Goal: Information Seeking & Learning: Understand process/instructions

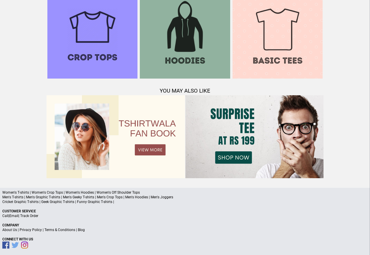
scroll to position [565, 0]
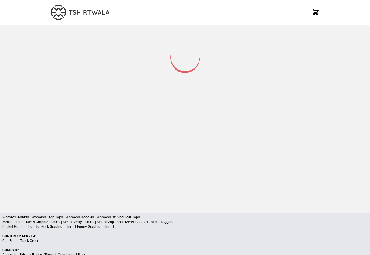
click at [63, 228] on p "Cricket Graphic T-shirts | Geek Graphic T-shirts | Funny Graphic T-shirts |" at bounding box center [184, 227] width 365 height 5
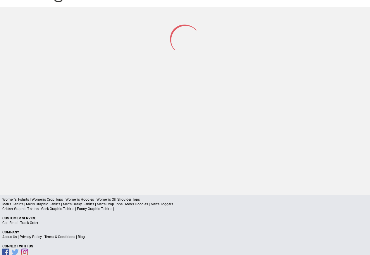
scroll to position [28, 0]
